Goal: Navigation & Orientation: Understand site structure

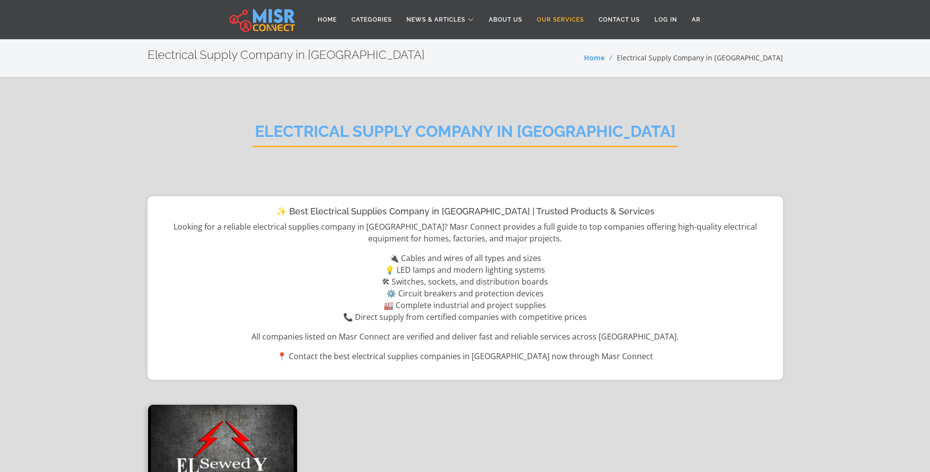
click at [574, 17] on link "Our Services" at bounding box center [561, 19] width 62 height 19
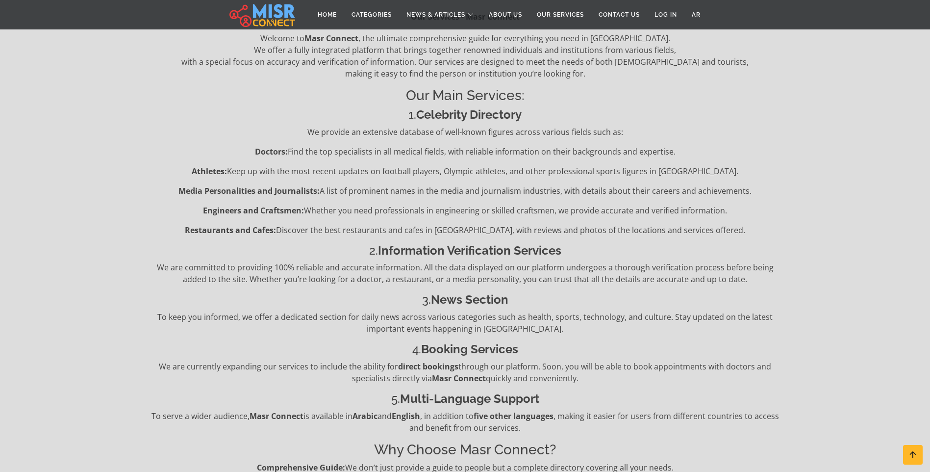
scroll to position [147, 0]
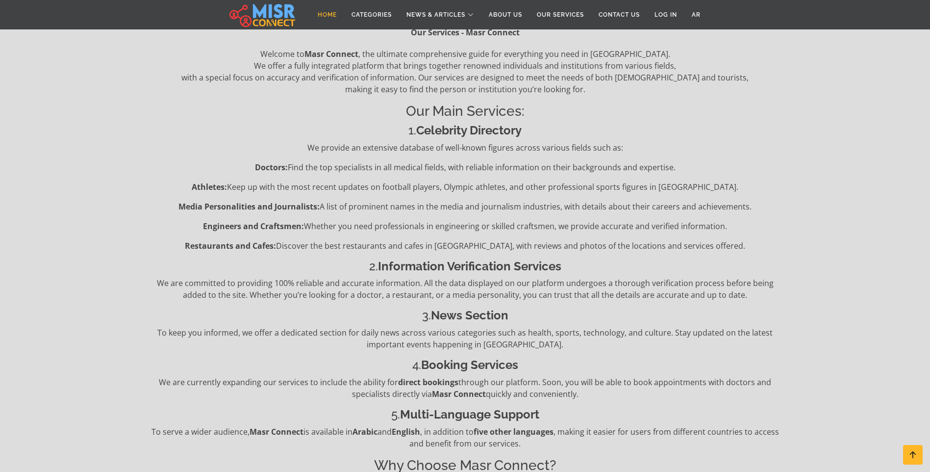
click at [328, 15] on link "Home" at bounding box center [327, 14] width 34 height 19
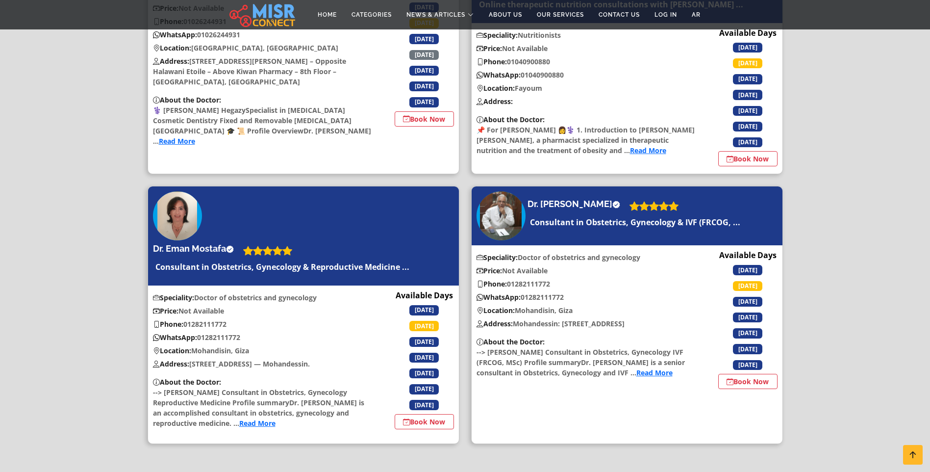
scroll to position [1238, 0]
